Goal: Communication & Community: Answer question/provide support

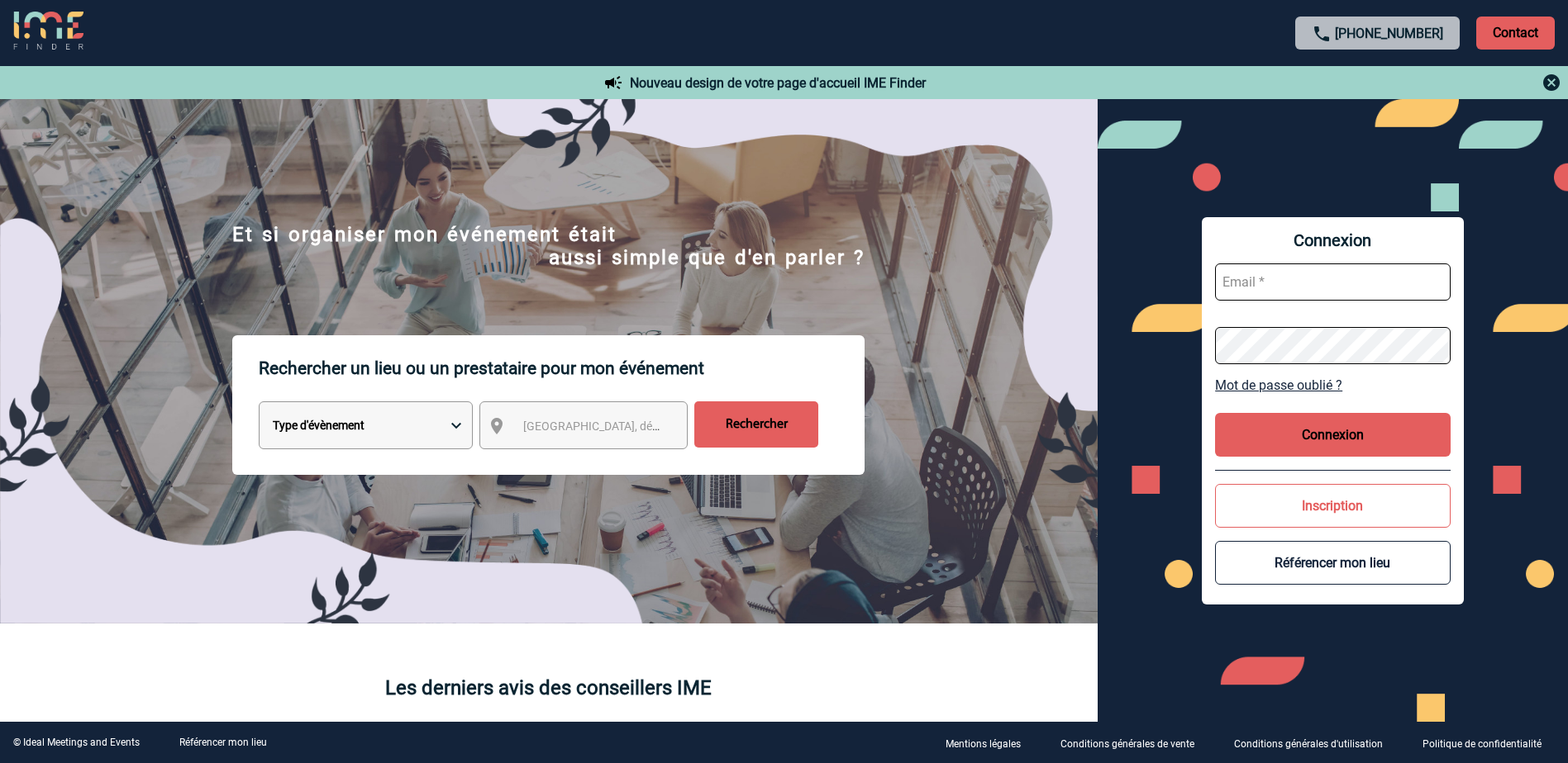
click at [1275, 279] on input "text" at bounding box center [1333, 283] width 235 height 37
paste input "LaurenceLucieFrancoise.Boucher@pfizer.com"
type input "LaurenceLucieFrancoise.Boucher@pfizer.com"
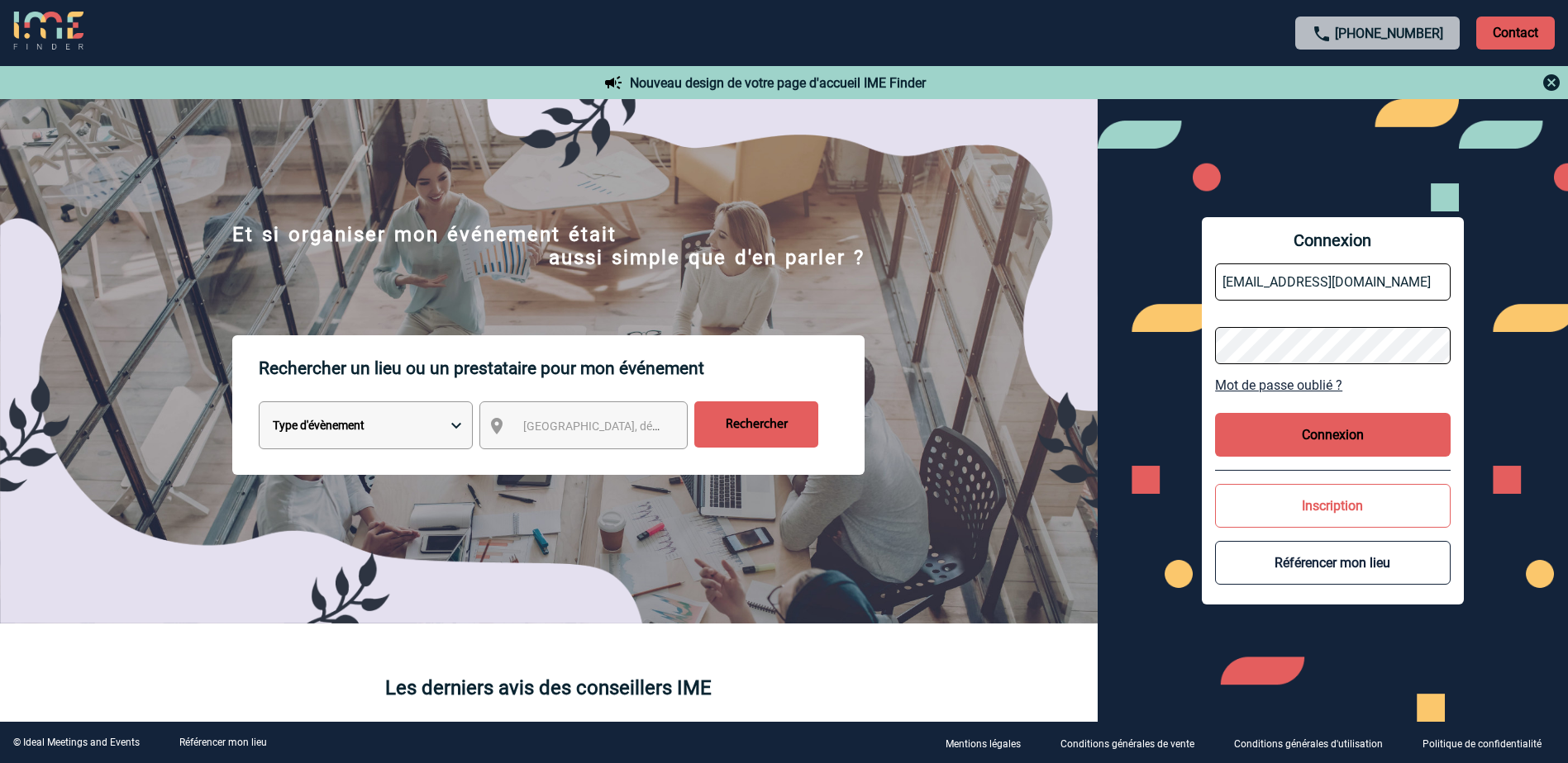
click at [1321, 432] on button "Connexion" at bounding box center [1333, 434] width 235 height 44
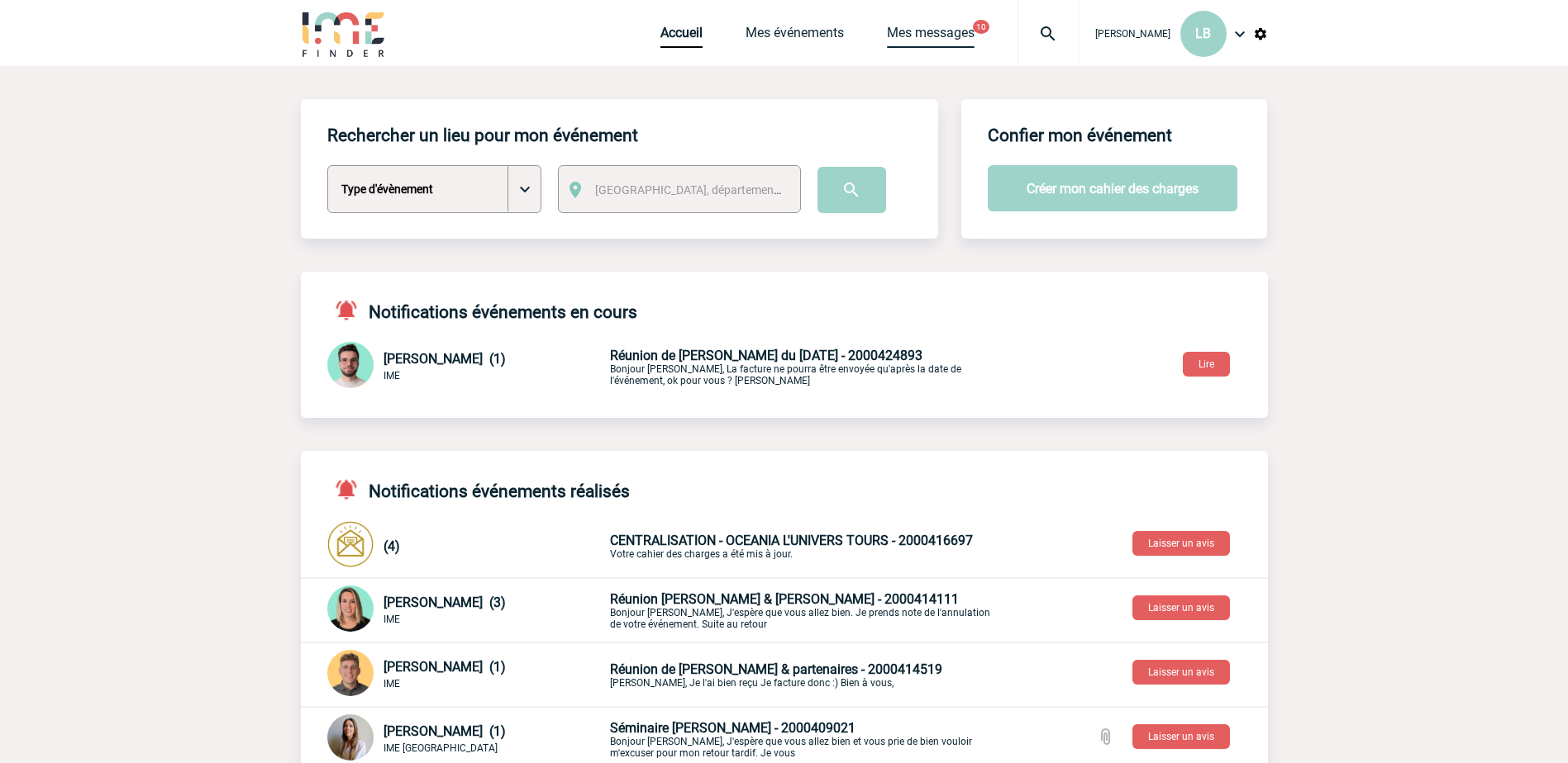
click at [905, 29] on link "Mes messages" at bounding box center [930, 37] width 87 height 23
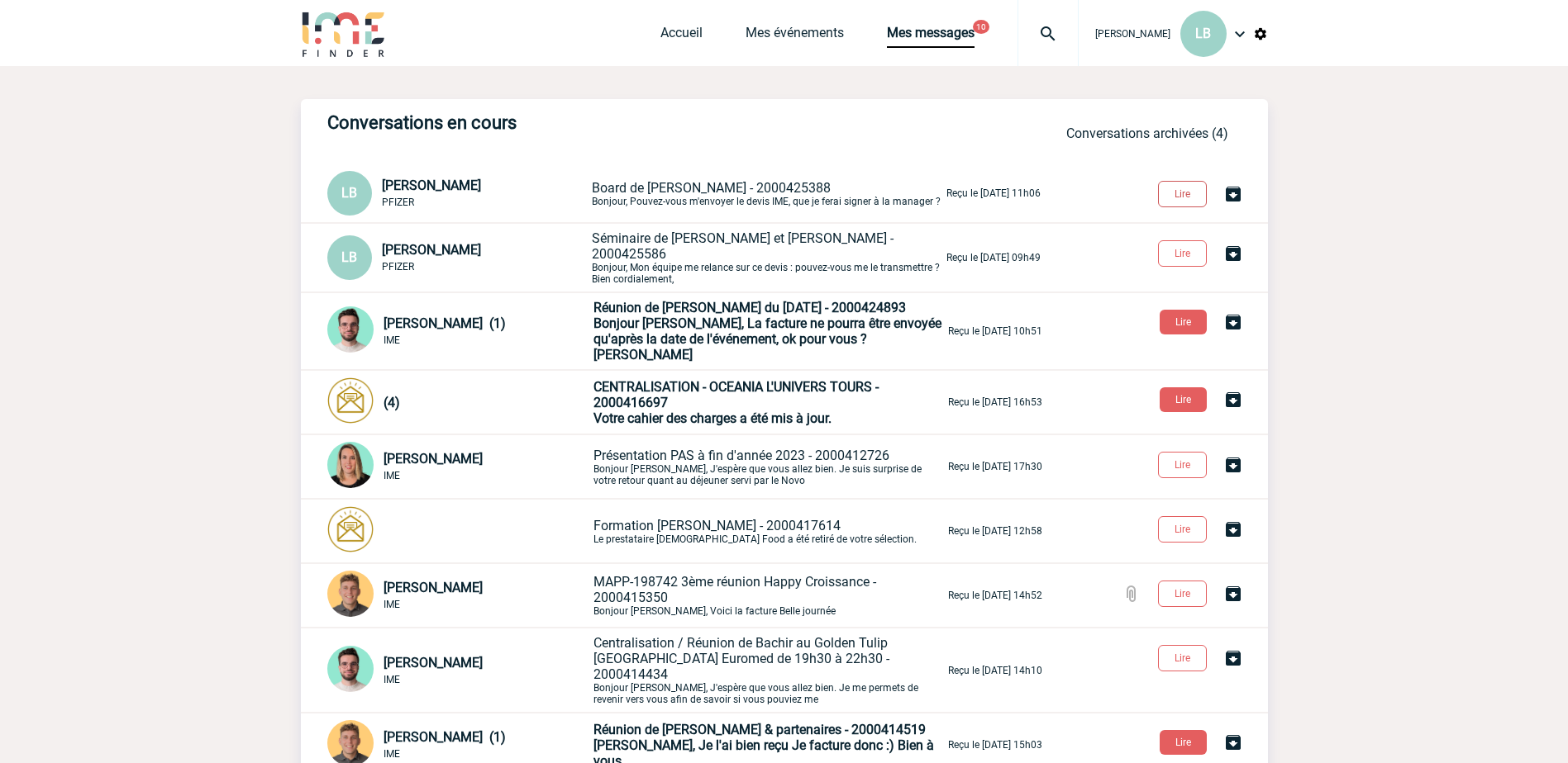
click at [1195, 200] on button "Lire" at bounding box center [1183, 194] width 49 height 27
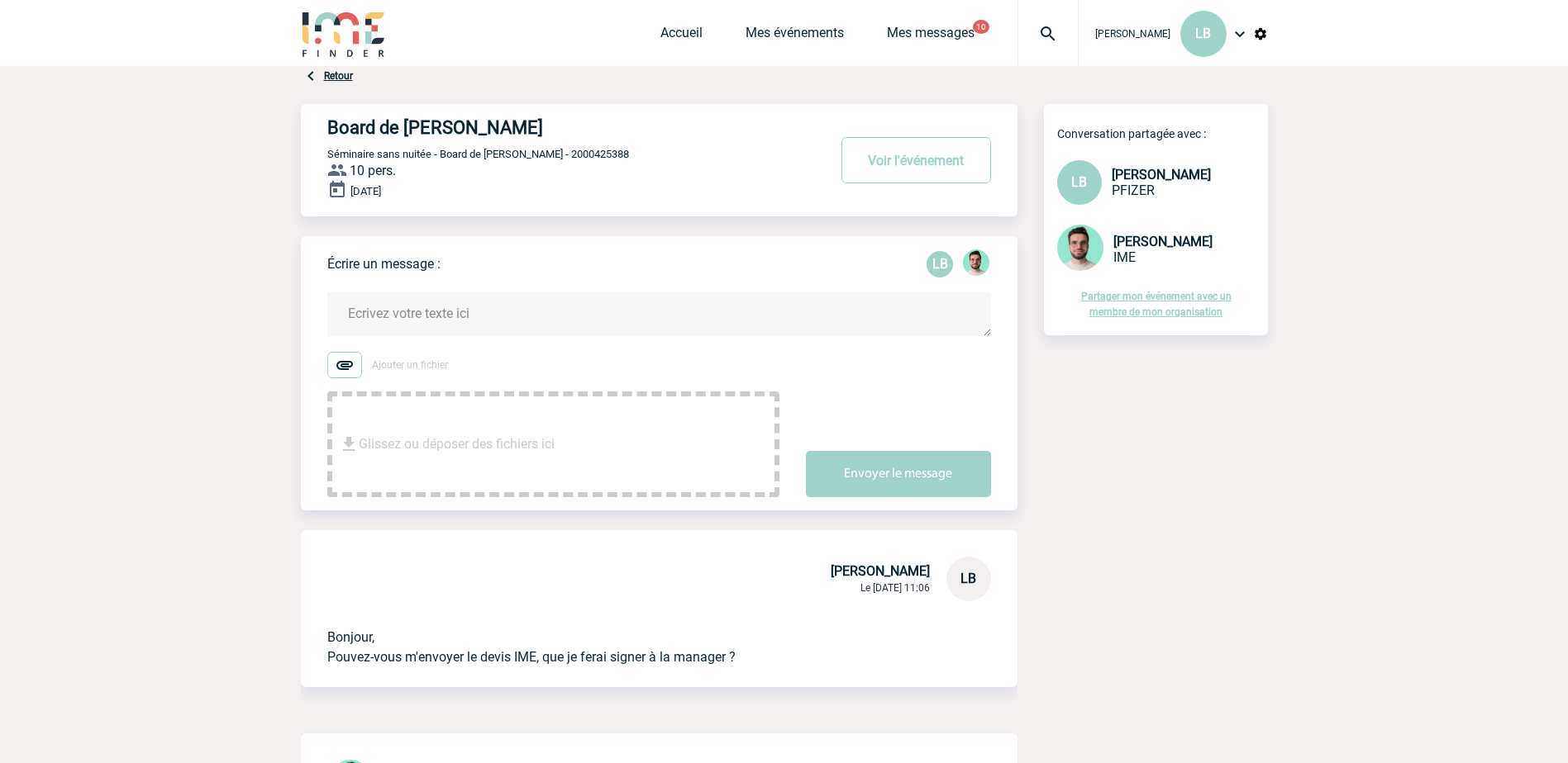
click at [541, 320] on textarea at bounding box center [659, 314] width 664 height 44
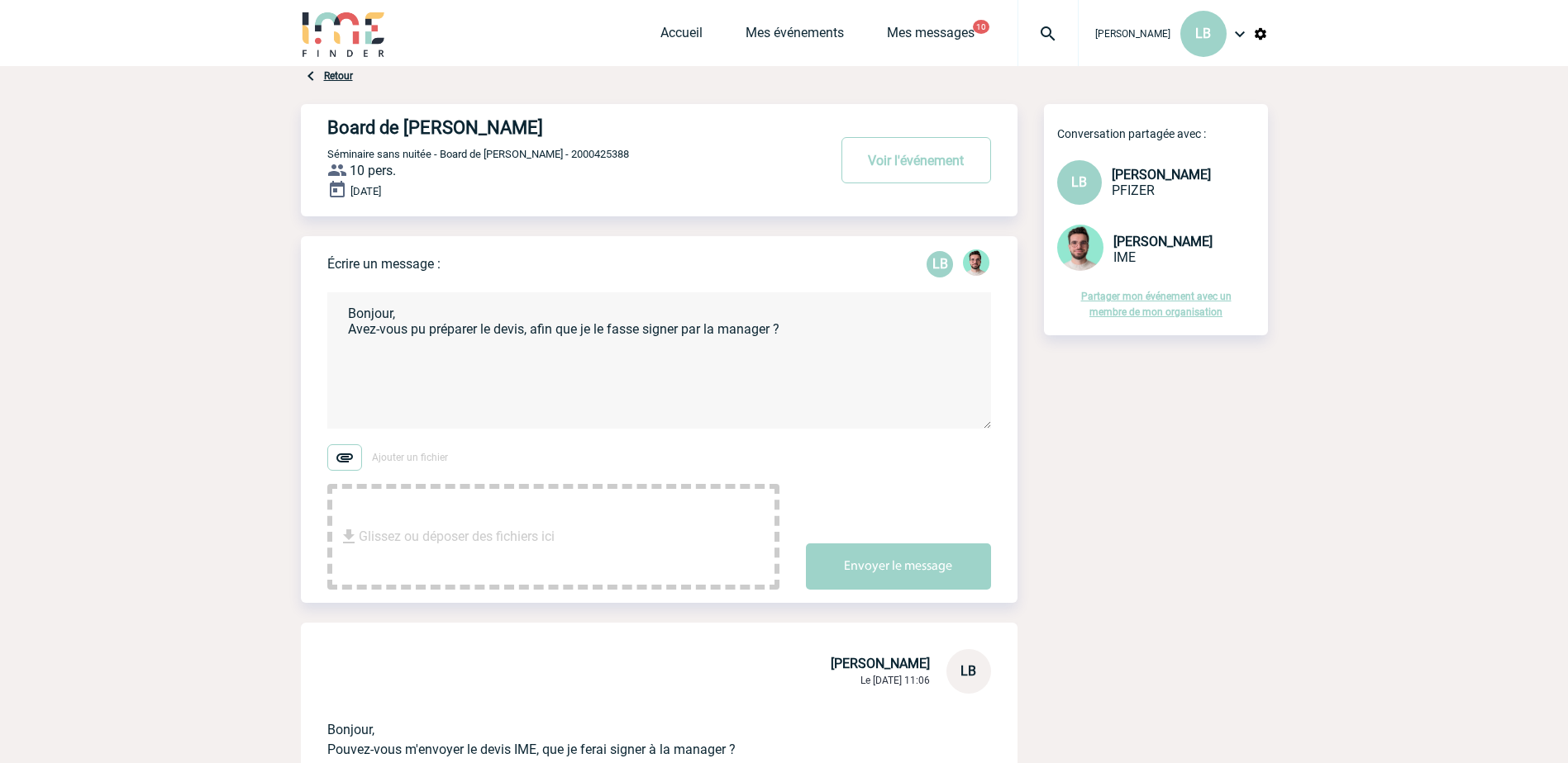
type textarea "Bonjour, Avez-vous pu préparer le devis, afin que je le fasse signer par la man…"
click at [312, 78] on img at bounding box center [310, 76] width 20 height 20
click at [799, 40] on link "Mes événements" at bounding box center [795, 37] width 98 height 23
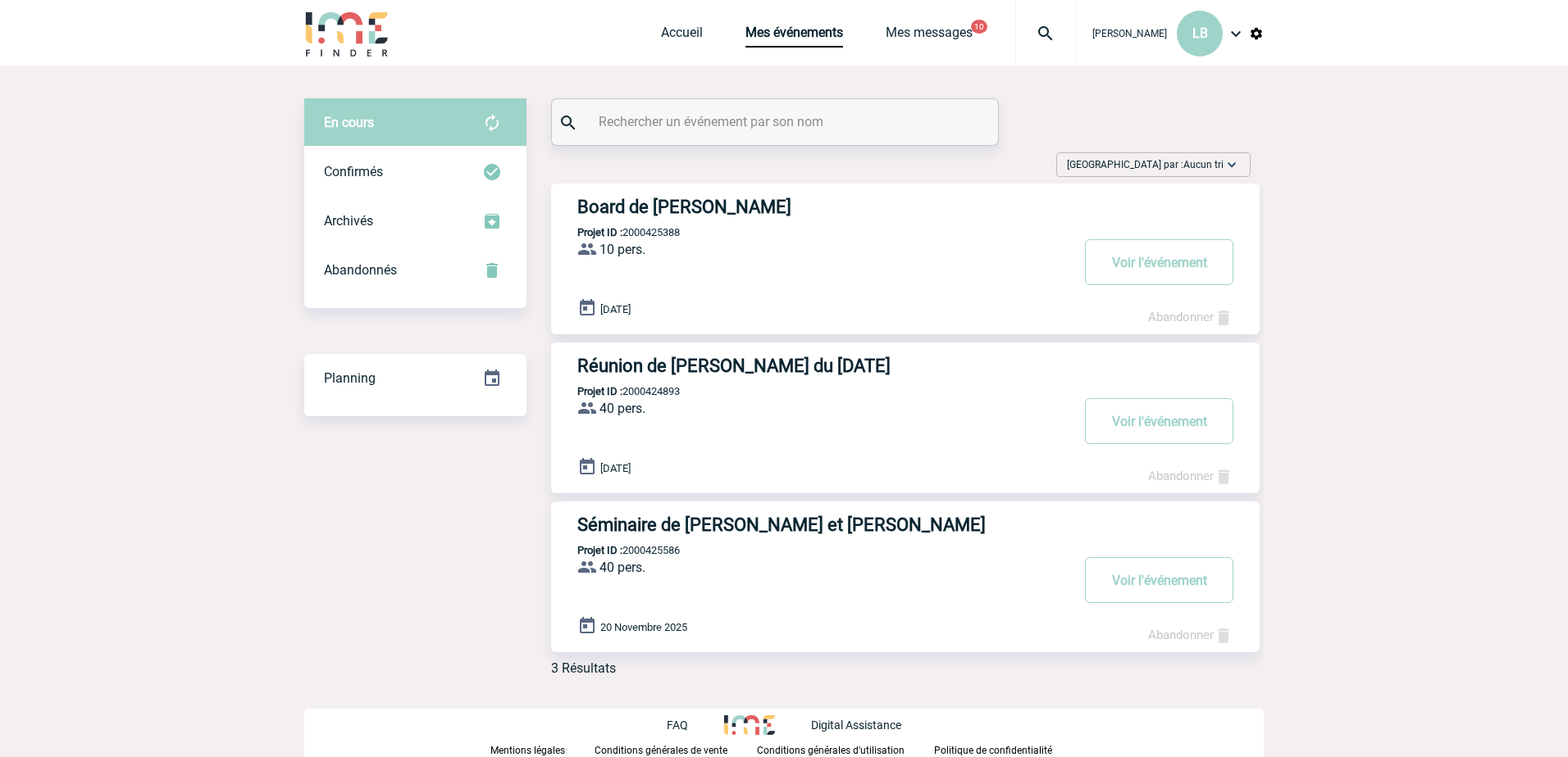
click at [759, 529] on h3 "Séminaire de [PERSON_NAME] et [PERSON_NAME]" at bounding box center [823, 524] width 492 height 20
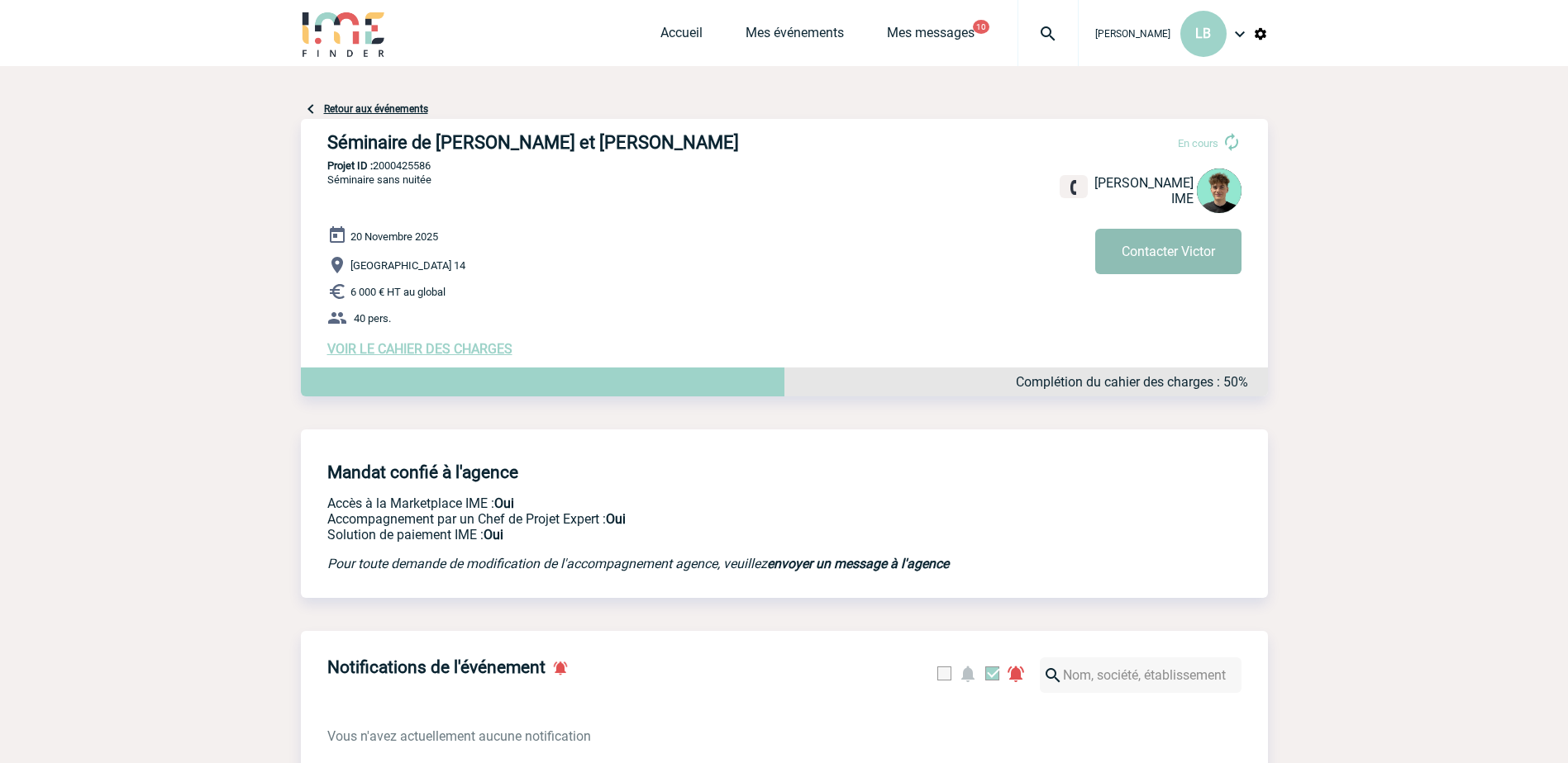
click at [1185, 254] on button "Contacter Victor" at bounding box center [1168, 251] width 146 height 45
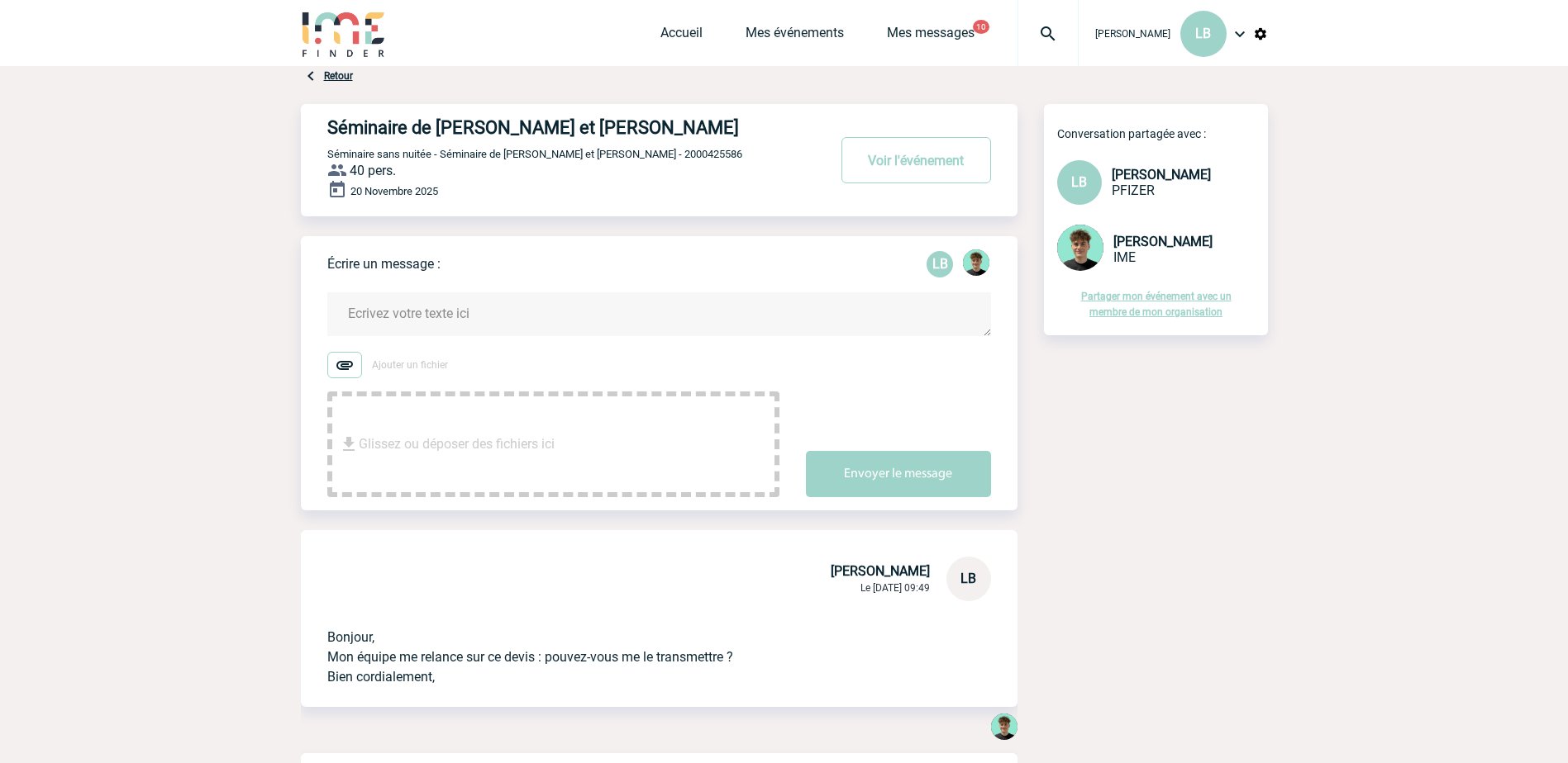
click at [384, 311] on textarea at bounding box center [659, 314] width 664 height 44
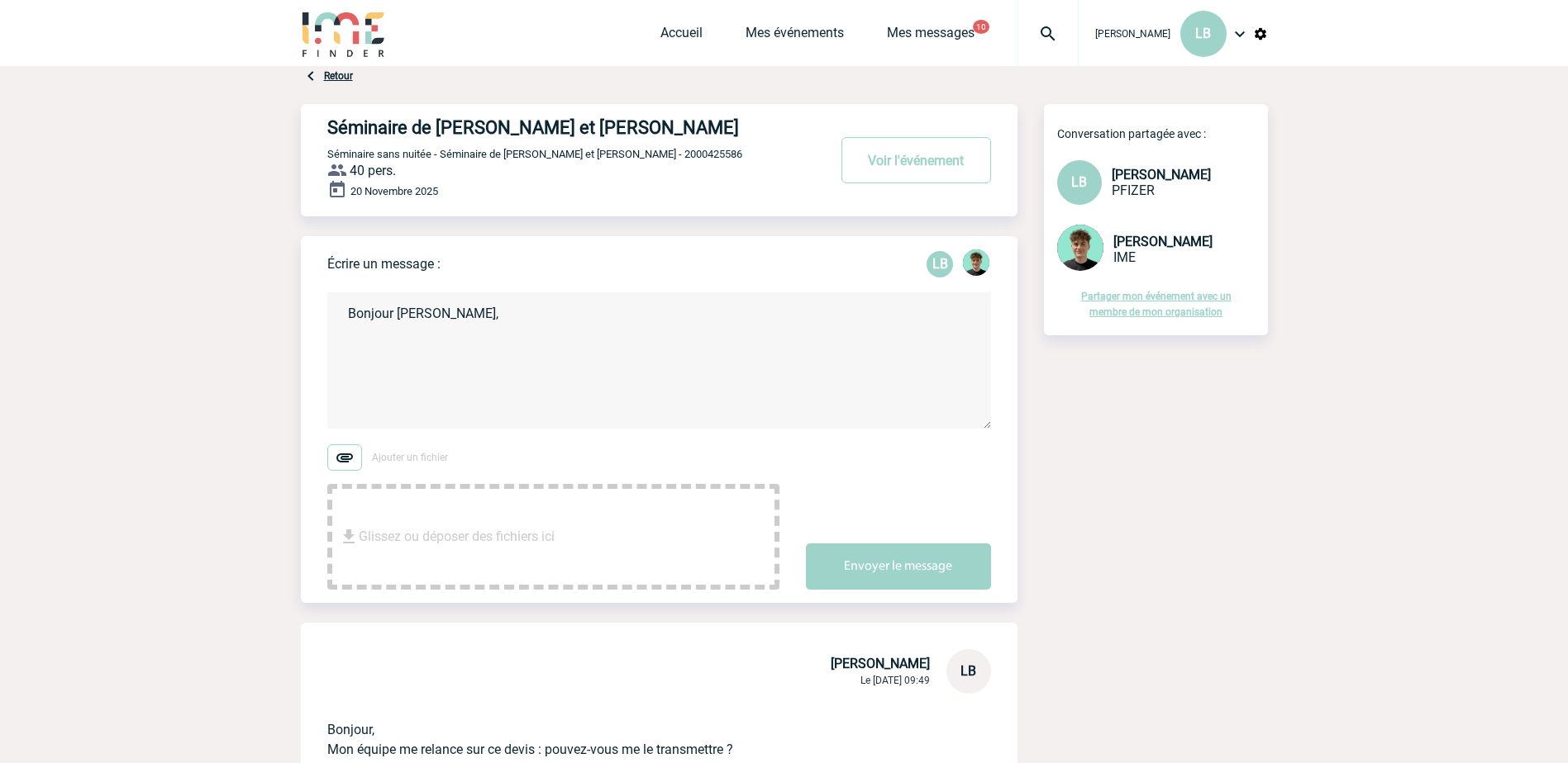
paste textarea "Nous sommes très intéressées par le COMET MEETINGS – ETOILE. Cependant, nous av…"
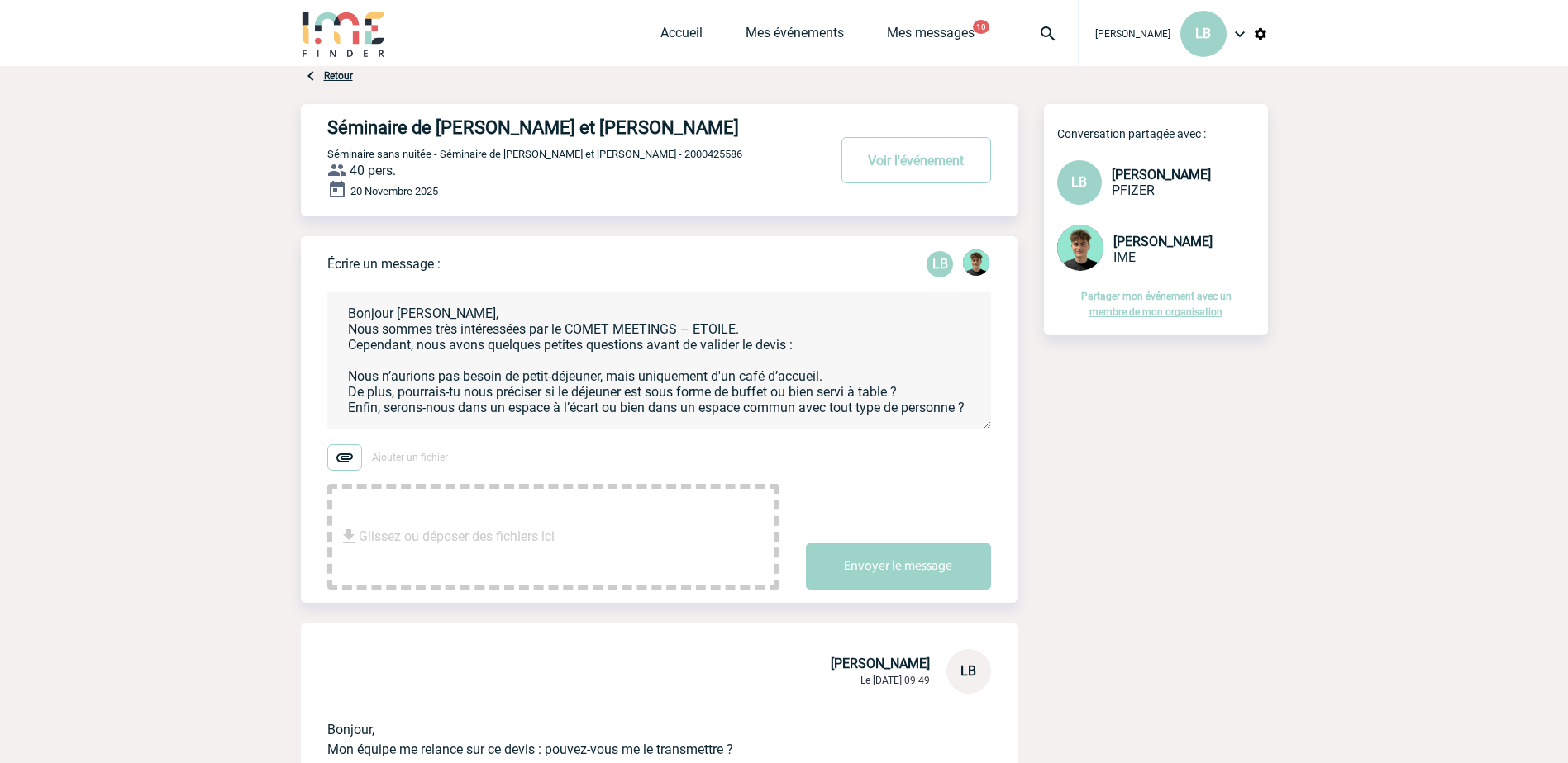
drag, startPoint x: 347, startPoint y: 329, endPoint x: 431, endPoint y: 329, distance: 84.0
click at [431, 329] on textarea "Bonjour Victor, Nous sommes très intéressées par le COMET MEETINGS – ETOILE. Ce…" at bounding box center [659, 360] width 664 height 136
click at [417, 410] on textarea "Bonjour Victor, Mes collègues sont très intéressées par le COMET MEETINGS – ETO…" at bounding box center [659, 360] width 664 height 136
drag, startPoint x: 417, startPoint y: 410, endPoint x: 240, endPoint y: 362, distance: 183.4
click at [240, 362] on body "Laurence BOUCHER LB Accueil Mes événements" at bounding box center [784, 649] width 1568 height 1299
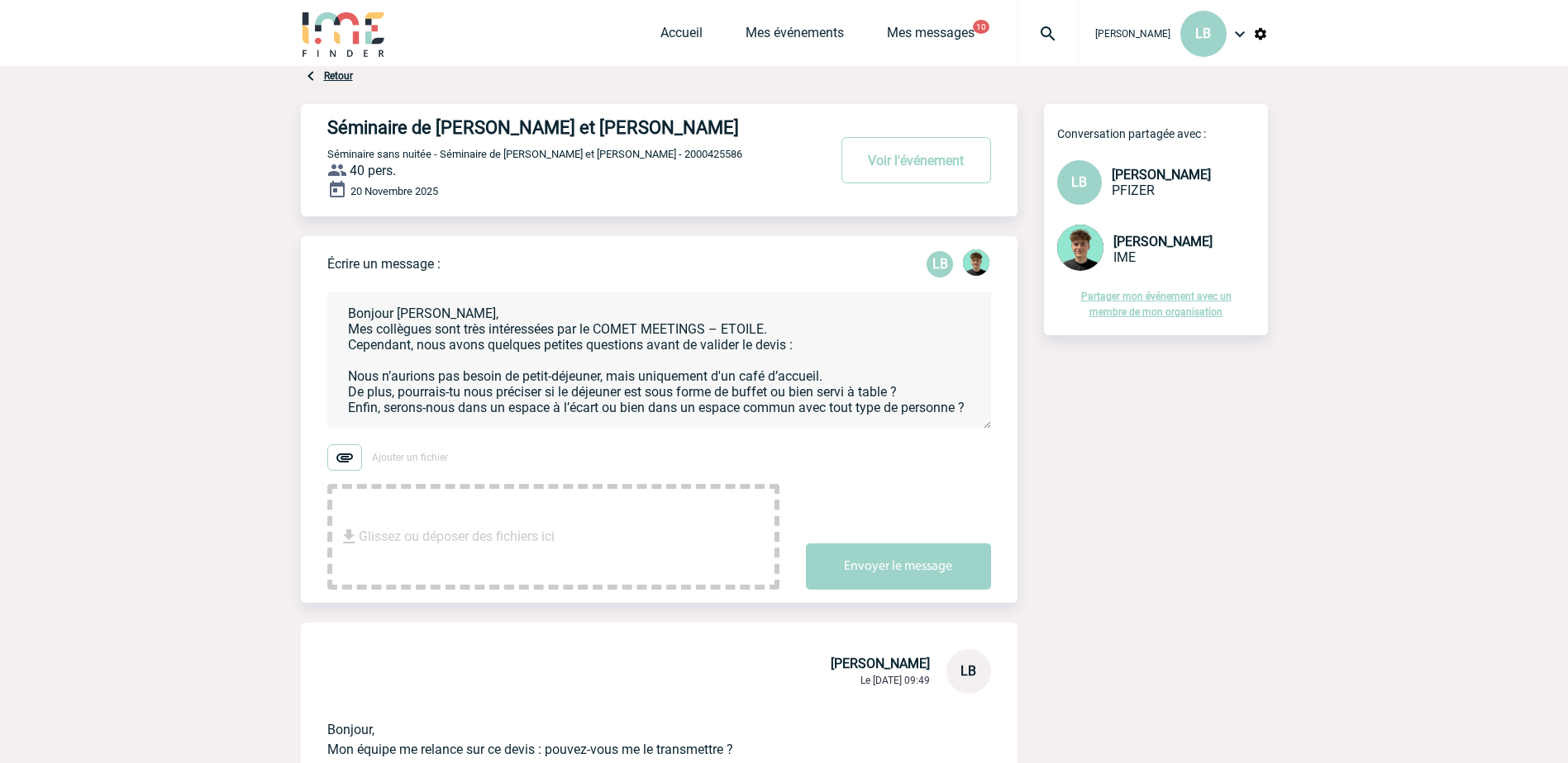
scroll to position [38, 0]
drag, startPoint x: 345, startPoint y: 353, endPoint x: 564, endPoint y: 357, distance: 219.0
click at [564, 357] on textarea "Bonjour Victor, Mes collègues sont très intéressées par le COMET MEETINGS – ETO…" at bounding box center [659, 360] width 664 height 136
drag, startPoint x: 346, startPoint y: 340, endPoint x: 446, endPoint y: 336, distance: 100.1
click at [446, 336] on textarea "Bonjour Victor, Mes collègues sont très intéressées par le COMET MEETINGS – ETO…" at bounding box center [659, 360] width 664 height 136
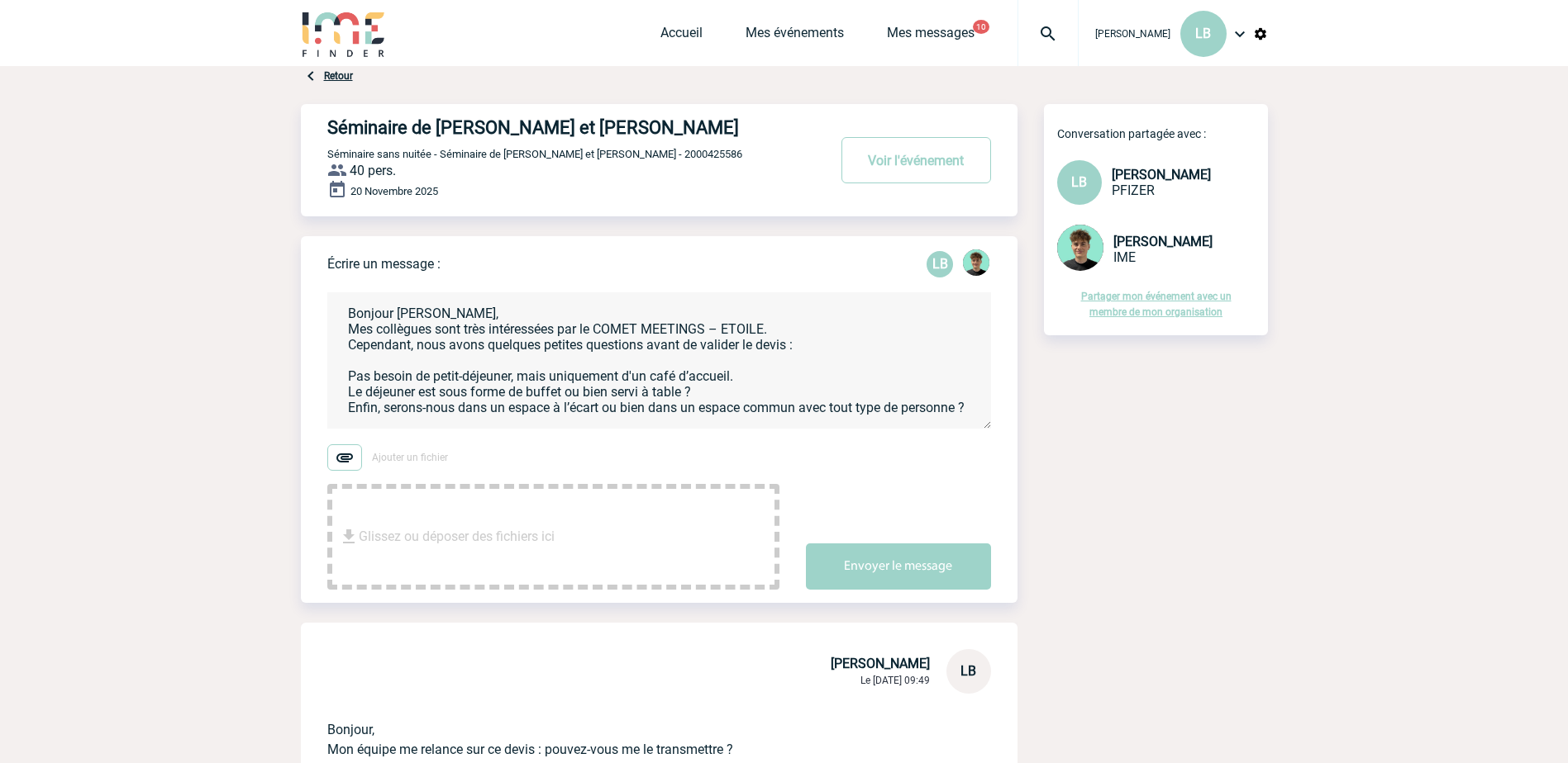
drag, startPoint x: 347, startPoint y: 371, endPoint x: 460, endPoint y: 375, distance: 113.1
click at [460, 375] on textarea "Bonjour Victor, Mes collègues sont très intéressées par le COMET MEETINGS – ETO…" at bounding box center [659, 360] width 664 height 136
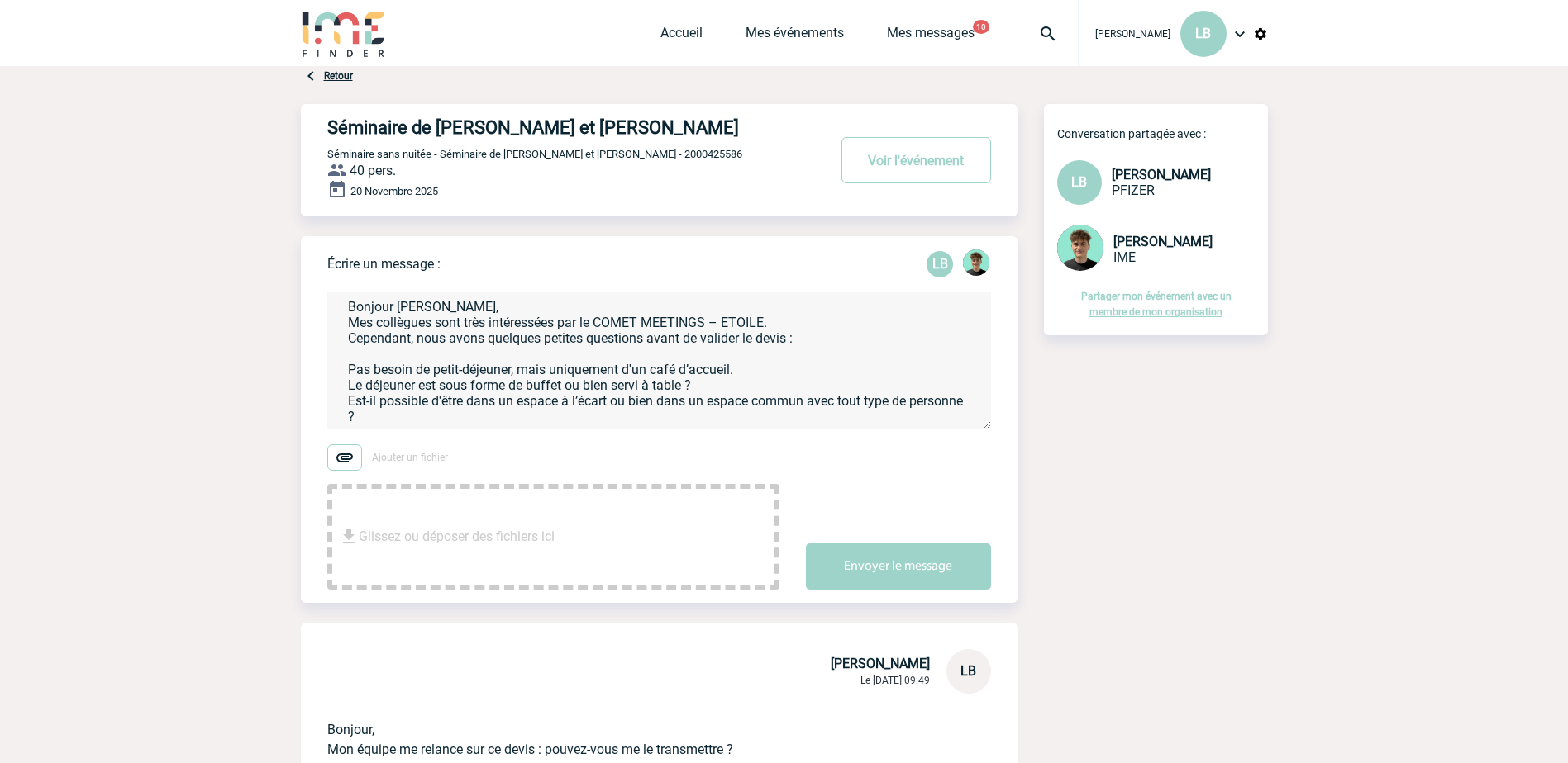
drag, startPoint x: 432, startPoint y: 373, endPoint x: 434, endPoint y: 388, distance: 15.1
click at [434, 388] on textarea "Bonjour Victor, Mes collègues sont très intéressées par le COMET MEETINGS – ETO…" at bounding box center [659, 360] width 664 height 136
click at [433, 367] on textarea "Bonjour Victor, Mes collègues sont très intéressées par le COMET MEETINGS – ETO…" at bounding box center [659, 360] width 664 height 136
click at [451, 365] on textarea "Bonjour Victor, Mes collègues sont très intéressées par le COMET MEETINGS – ETO…" at bounding box center [659, 360] width 664 height 136
drag, startPoint x: 566, startPoint y: 373, endPoint x: 605, endPoint y: 373, distance: 39.0
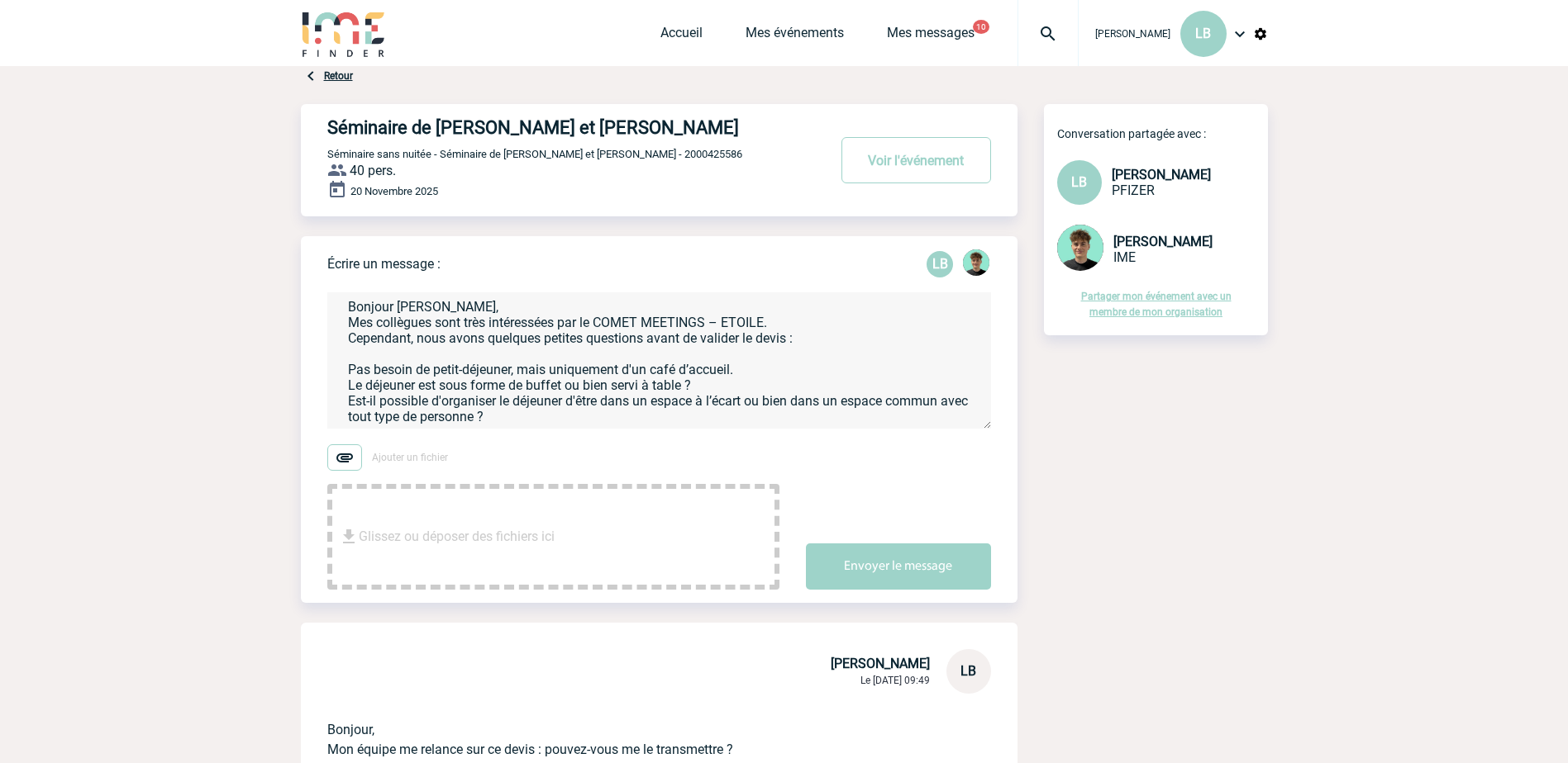
click at [605, 373] on textarea "Bonjour Victor, Mes collègues sont très intéressées par le COMET MEETINGS – ETO…" at bounding box center [659, 360] width 664 height 136
drag, startPoint x: 714, startPoint y: 373, endPoint x: 720, endPoint y: 389, distance: 17.1
click at [720, 389] on textarea "Bonjour Victor, Mes collègues sont très intéressées par le COMET MEETINGS – ETO…" at bounding box center [659, 360] width 664 height 136
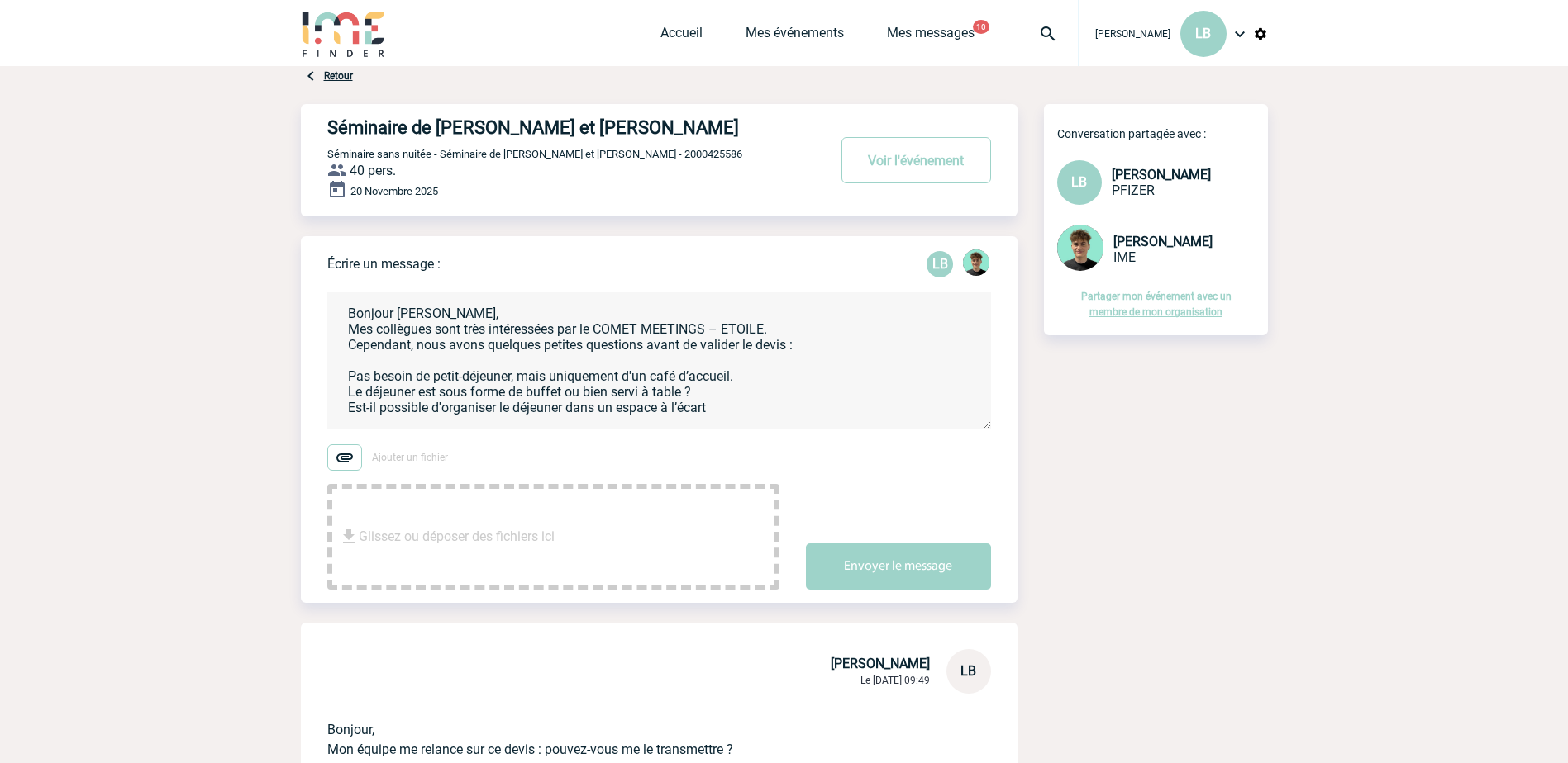
scroll to position [22, 0]
click at [398, 414] on textarea "Bonjour Victor, Mes collègues sont très intéressées par le COMET MEETINGS – ETO…" at bounding box center [659, 360] width 664 height 136
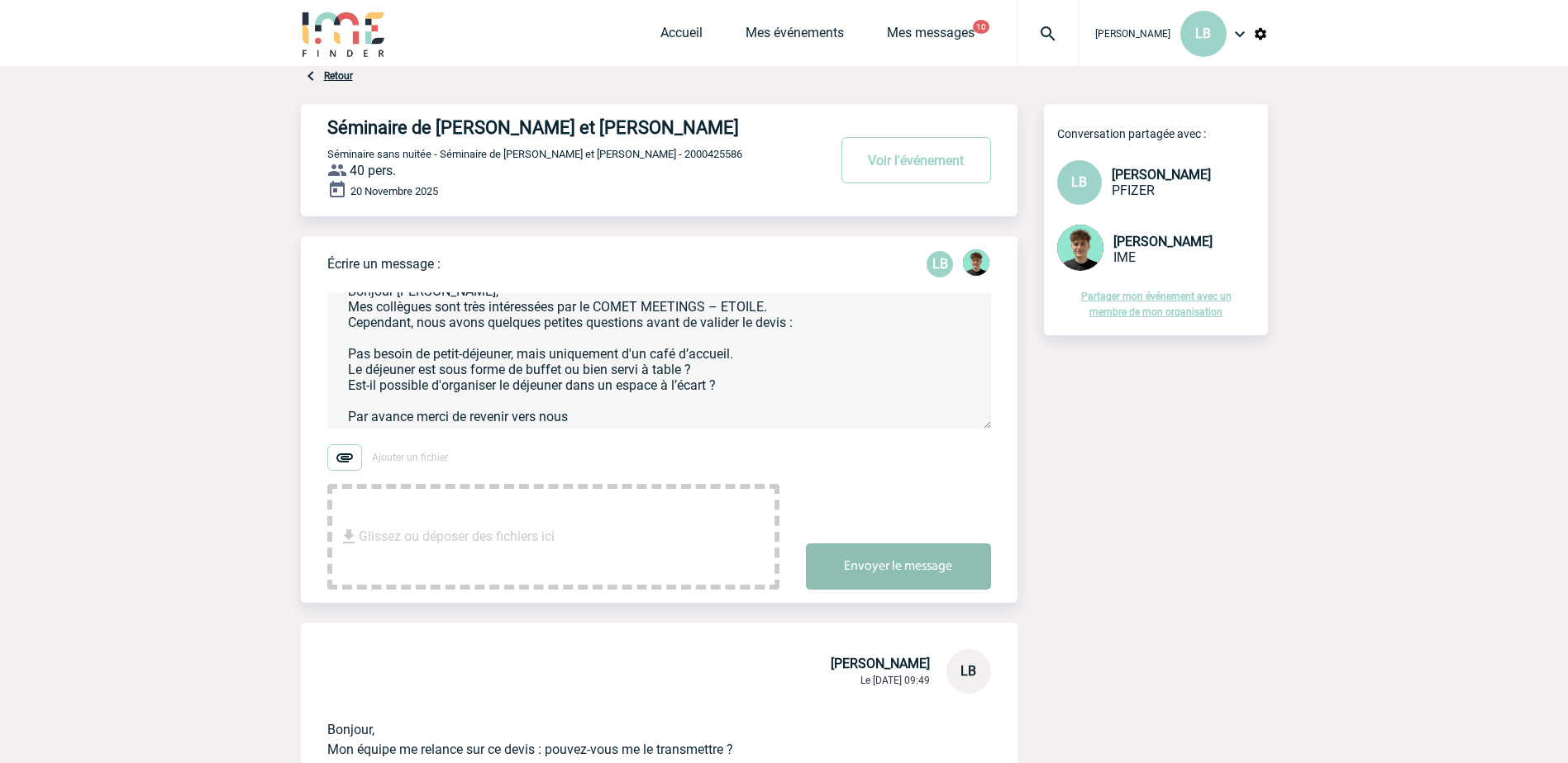
type textarea "Bonjour Victor, Mes collègues sont très intéressées par le COMET MEETINGS – ETO…"
click at [935, 583] on button "Envoyer le message" at bounding box center [899, 567] width 186 height 46
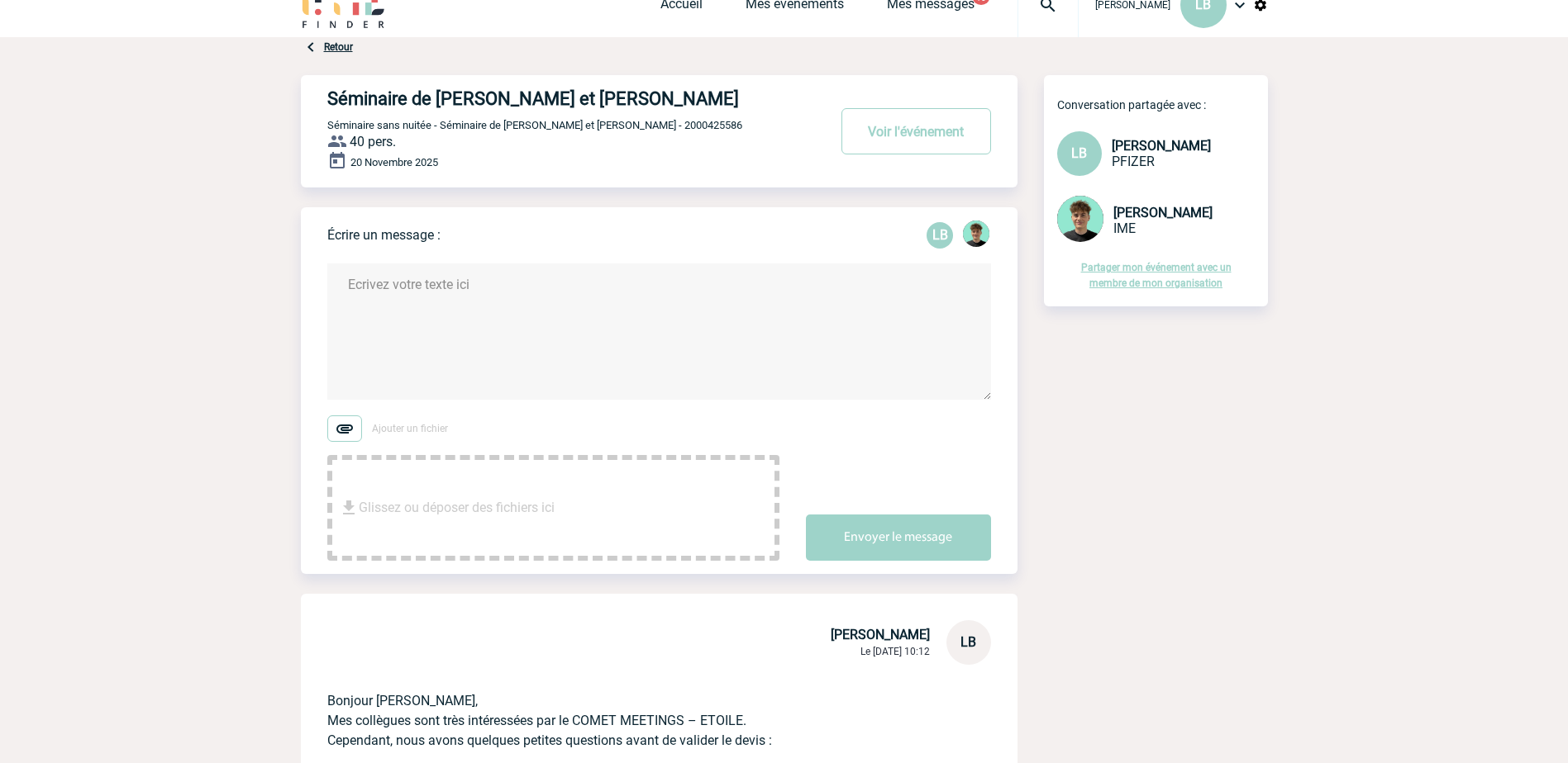
scroll to position [0, 0]
